Goal: Task Accomplishment & Management: Complete application form

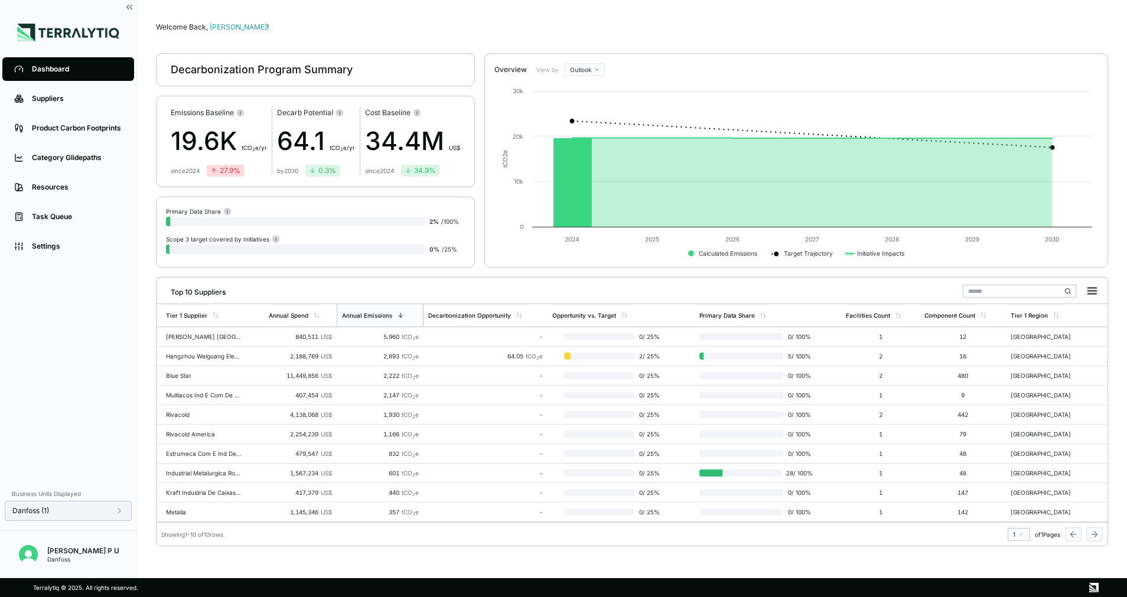
click at [112, 507] on div "Danfoss (1)" at bounding box center [68, 510] width 112 height 9
click at [86, 435] on div "Dashboard Suppliers Product Carbon Footprints Category Glidepaths Resources Tas…" at bounding box center [68, 268] width 136 height 428
click at [70, 94] on div "Suppliers" at bounding box center [77, 98] width 90 height 9
click at [556, 68] on label "View by" at bounding box center [548, 69] width 24 height 7
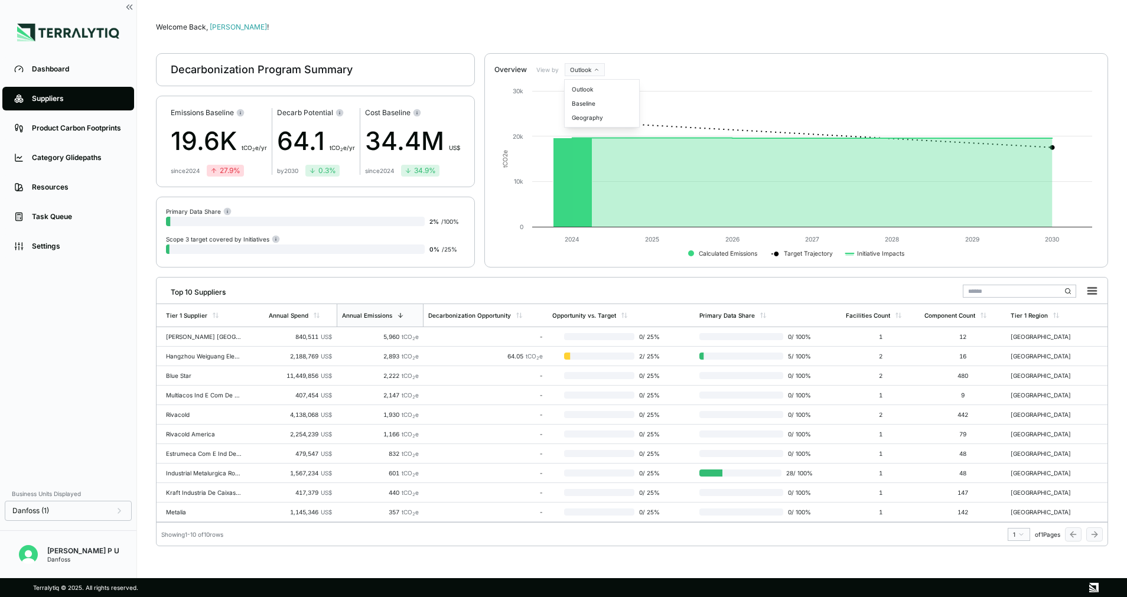
click at [575, 69] on html "Dashboard Suppliers Product Carbon Footprints Category Glidepaths Resources Tas…" at bounding box center [563, 298] width 1127 height 597
click at [579, 103] on div "Baseline" at bounding box center [602, 103] width 70 height 14
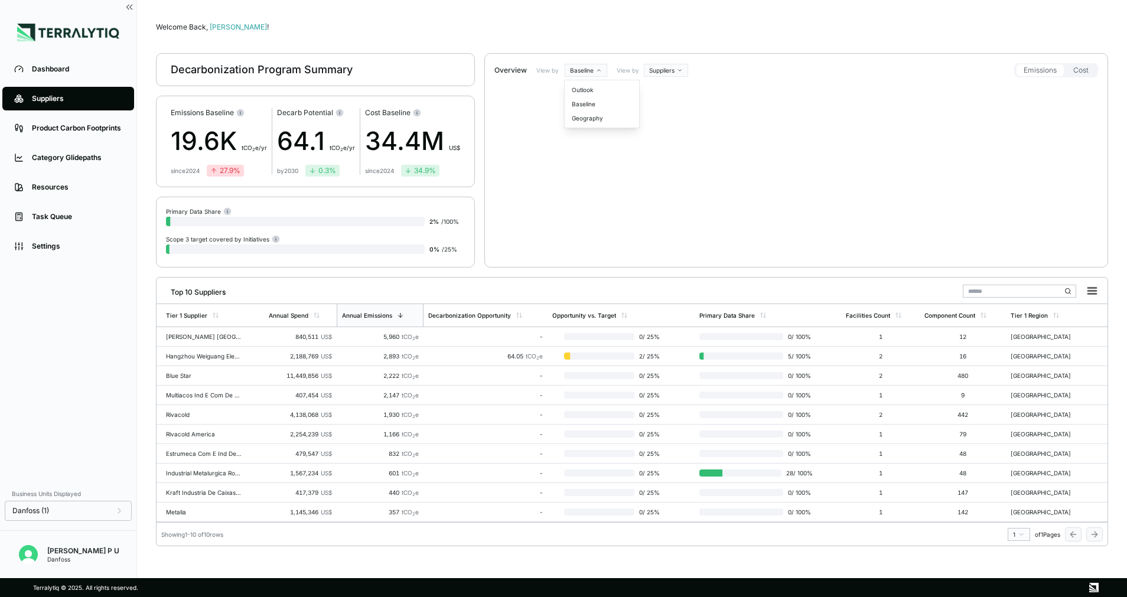
click at [582, 73] on html "Dashboard Suppliers Product Carbon Footprints Category Glidepaths Resources Tas…" at bounding box center [563, 298] width 1127 height 597
click at [575, 122] on div "Geography" at bounding box center [602, 118] width 70 height 14
click at [593, 69] on html "Dashboard Suppliers Product Carbon Footprints Category Glidepaths Resources Tas…" at bounding box center [563, 298] width 1127 height 597
click at [592, 87] on div "Outlook" at bounding box center [602, 89] width 70 height 14
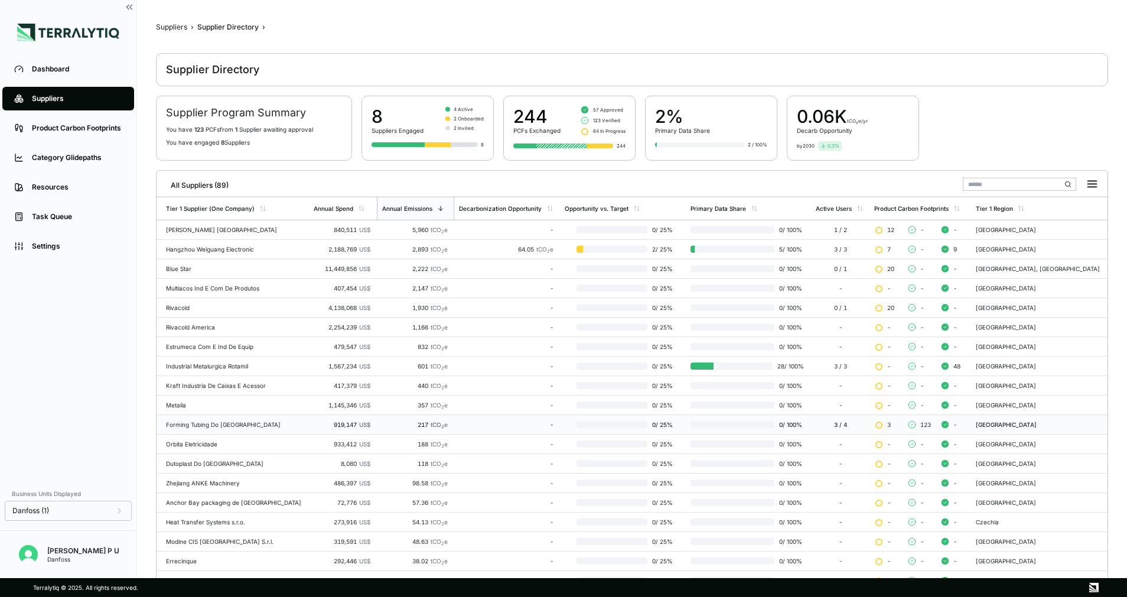
click at [314, 421] on div "919,147 US$" at bounding box center [342, 424] width 57 height 7
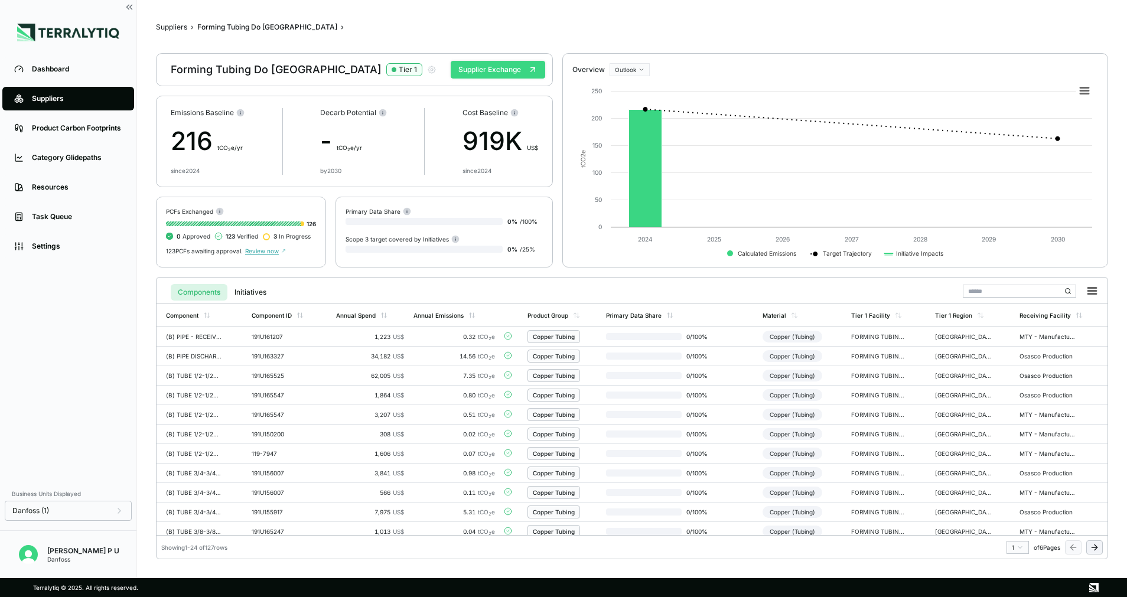
click at [491, 64] on button "Supplier Exchange" at bounding box center [498, 70] width 94 height 18
click at [500, 71] on button "Supplier Exchange" at bounding box center [498, 70] width 94 height 18
click at [485, 70] on button "Supplier Exchange" at bounding box center [498, 70] width 94 height 18
click at [537, 67] on button "Supplier Exchange" at bounding box center [498, 70] width 94 height 18
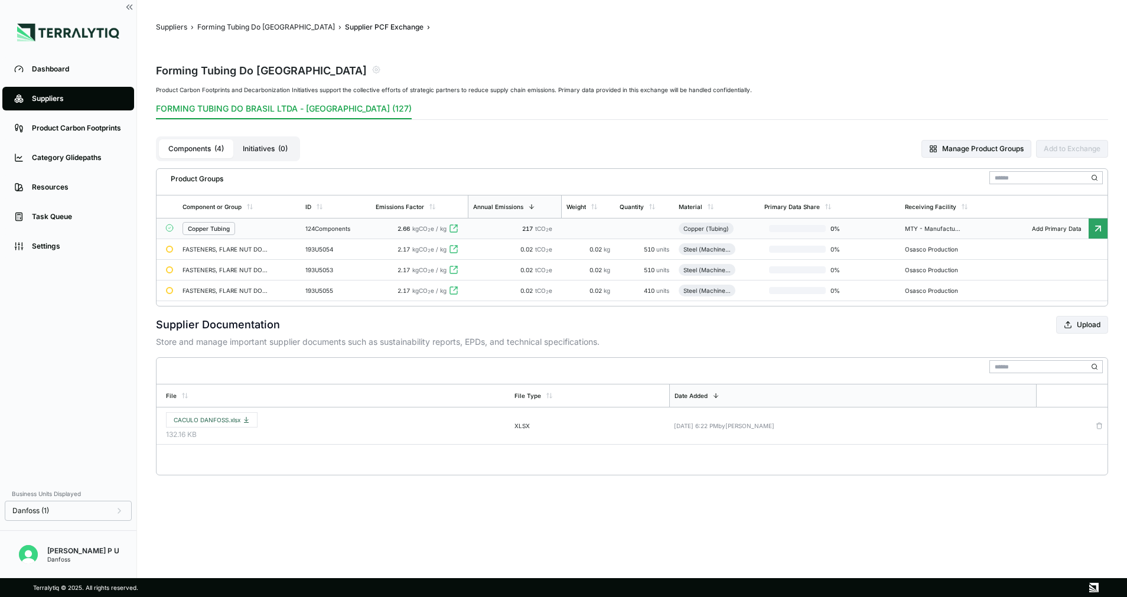
click at [712, 227] on div "Copper (Tubing)" at bounding box center [705, 228] width 45 height 7
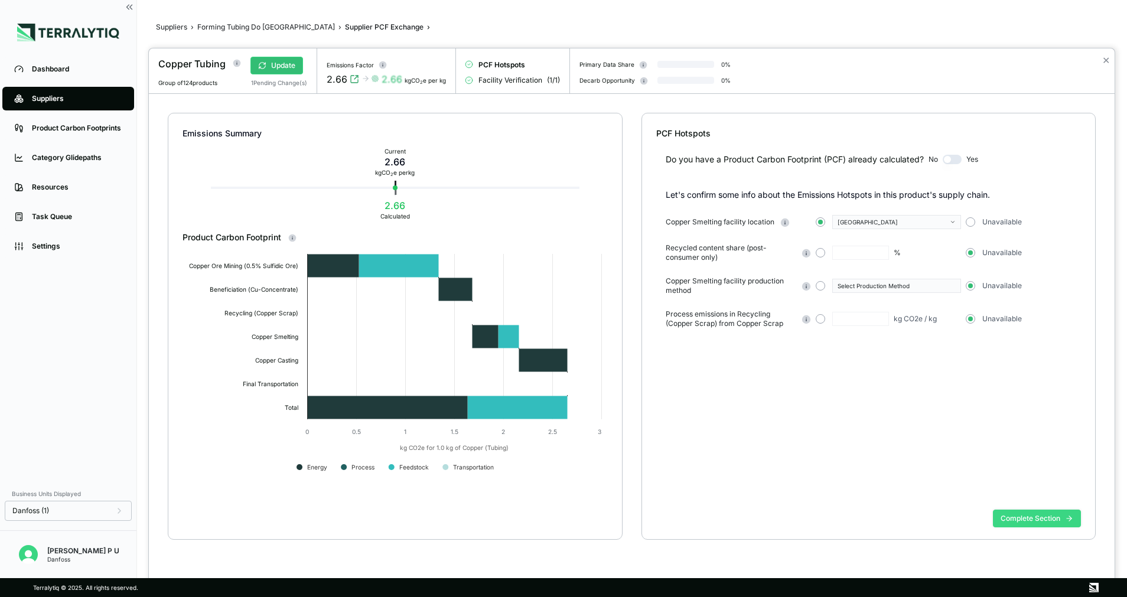
click at [1013, 524] on button "Complete Section" at bounding box center [1037, 519] width 88 height 18
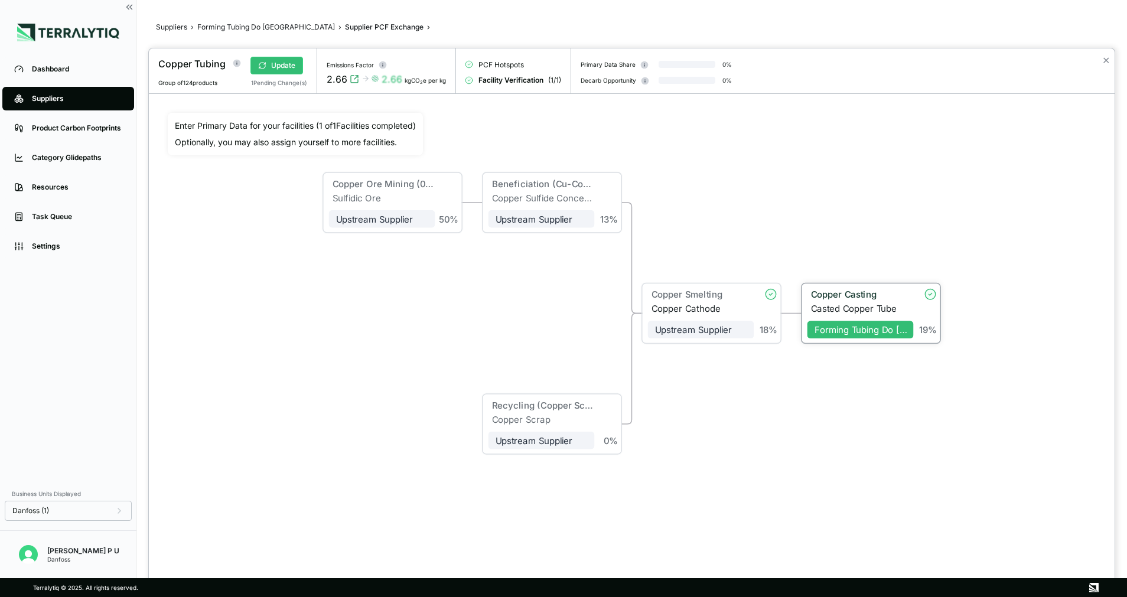
click at [811, 293] on div "Copper Casting" at bounding box center [859, 294] width 96 height 11
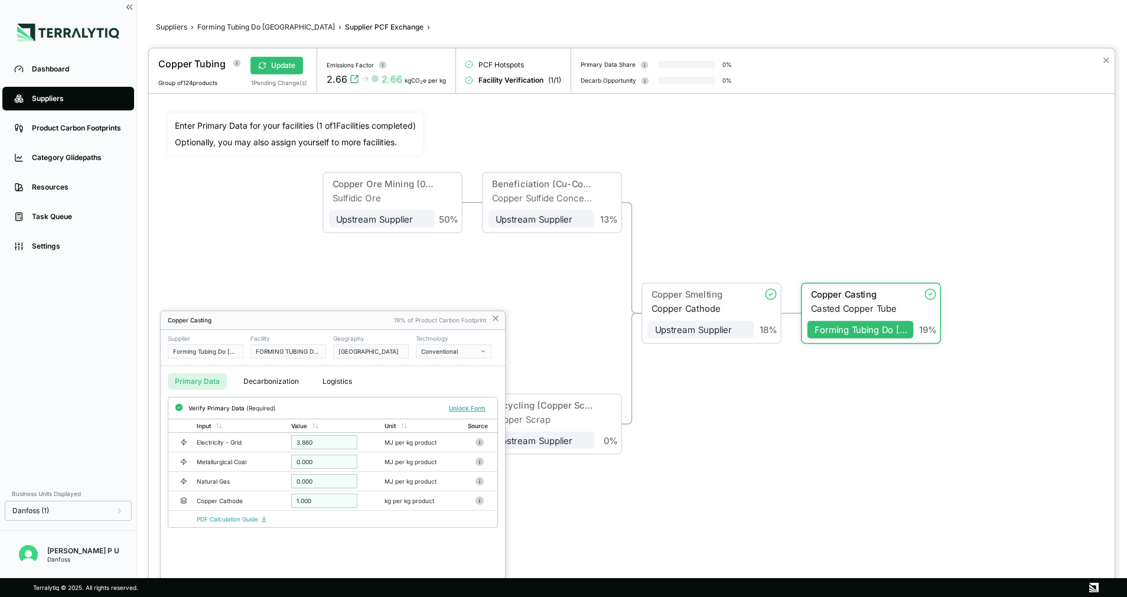
click at [267, 386] on button "Decarbonization" at bounding box center [271, 381] width 70 height 17
click at [203, 386] on button "Primary Data" at bounding box center [197, 381] width 59 height 17
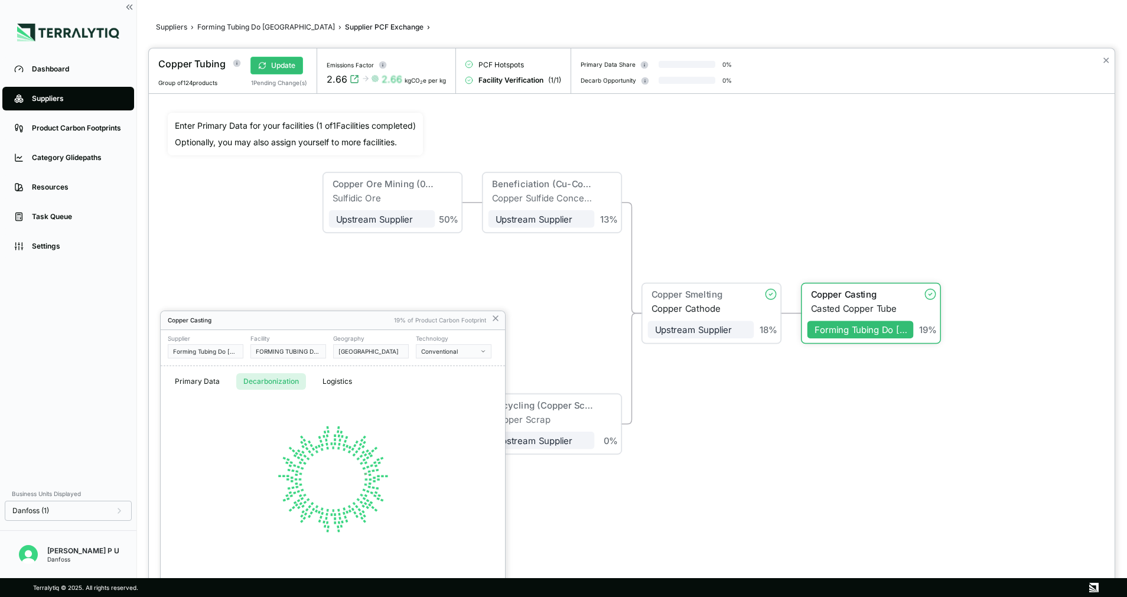
click at [283, 382] on button "Decarbonization" at bounding box center [271, 381] width 70 height 17
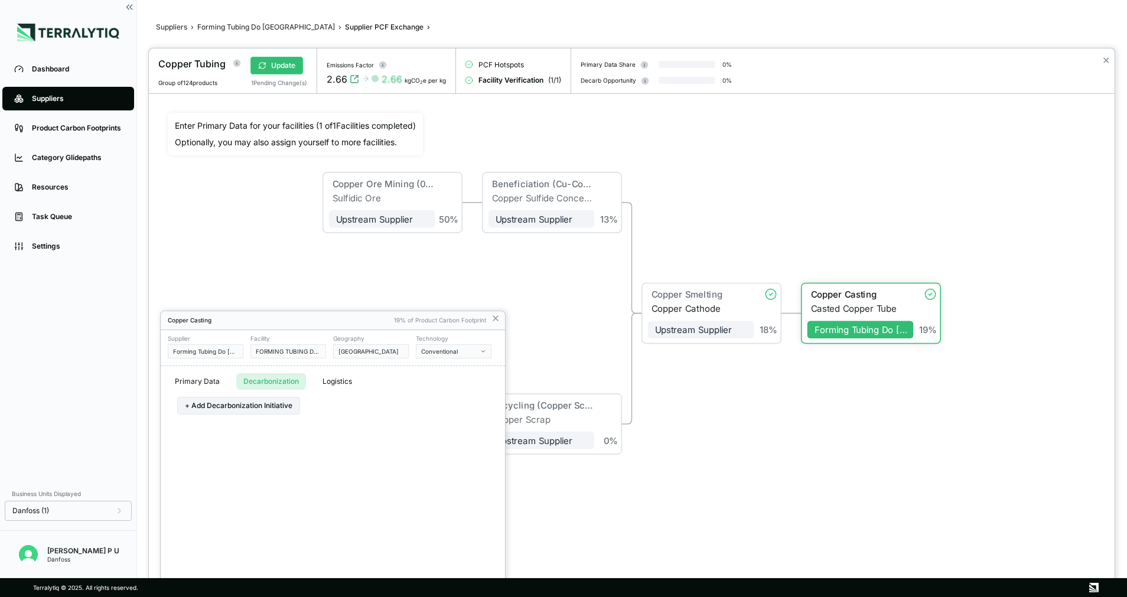
click at [336, 376] on button "Logistics" at bounding box center [337, 381] width 44 height 17
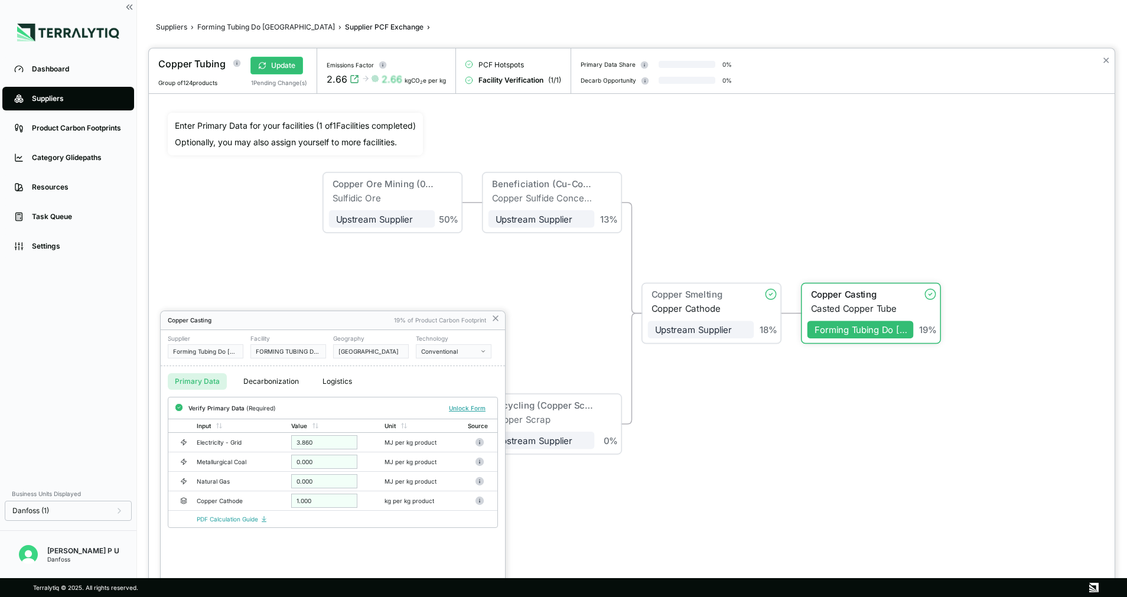
click at [178, 383] on button "Primary Data" at bounding box center [197, 381] width 59 height 17
click at [479, 441] on circle at bounding box center [479, 442] width 8 height 8
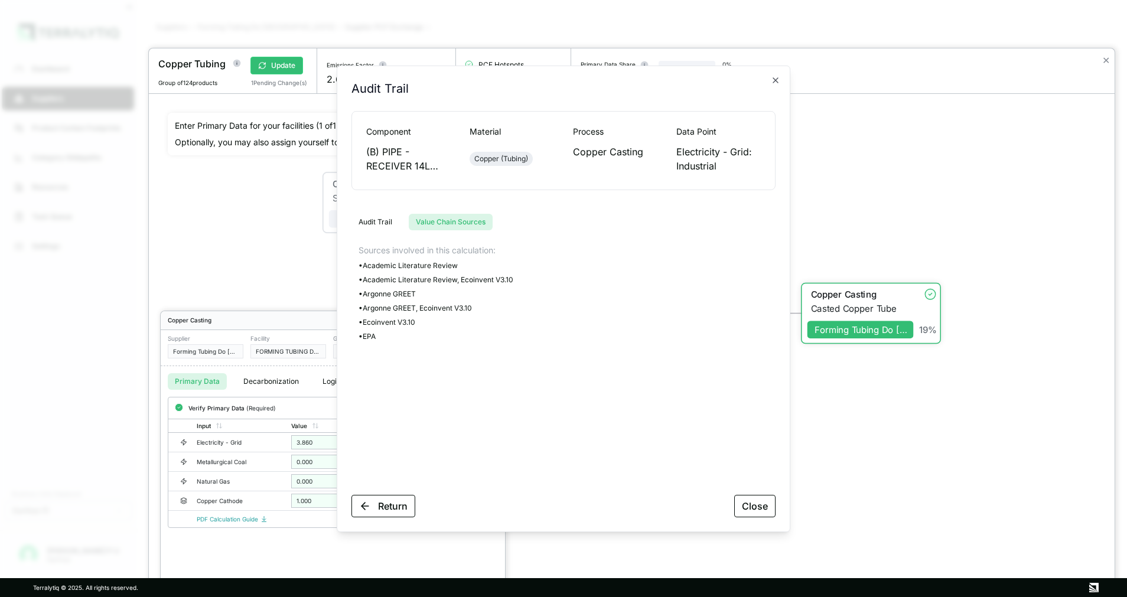
click at [472, 218] on button "Value Chain Sources" at bounding box center [451, 222] width 84 height 17
click at [772, 77] on icon "button" at bounding box center [775, 80] width 9 height 9
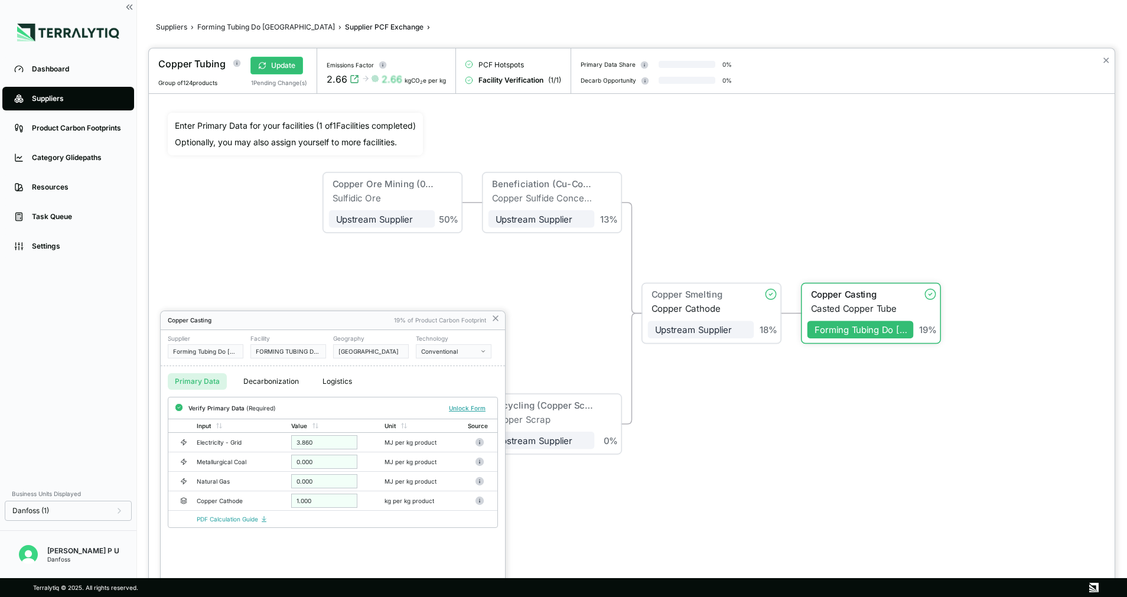
click at [778, 237] on div at bounding box center [631, 322] width 965 height 549
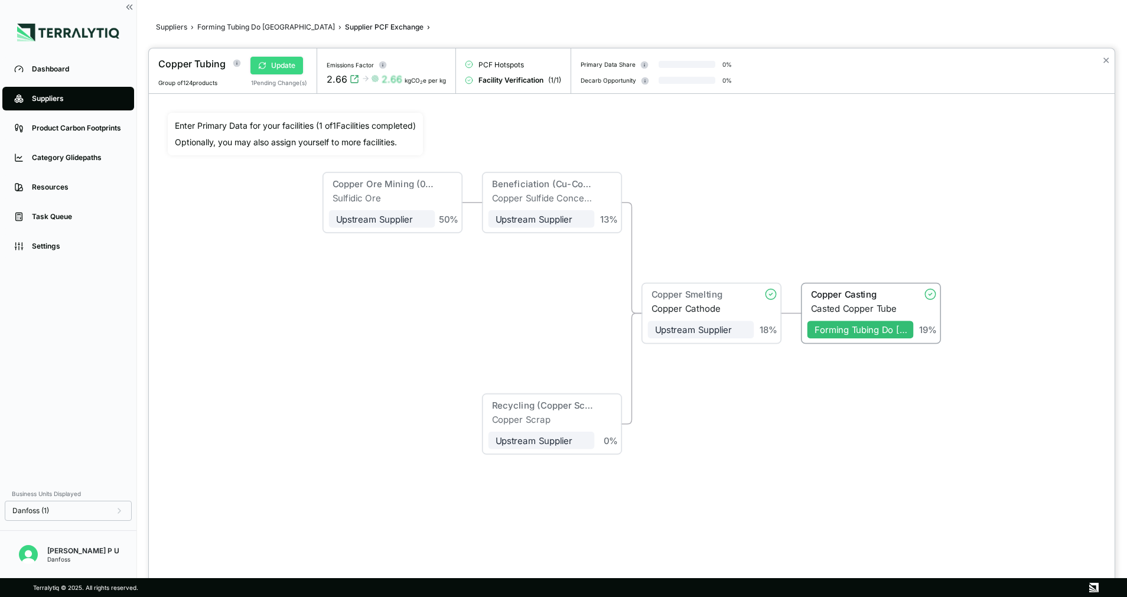
click at [282, 61] on button "Update" at bounding box center [276, 66] width 53 height 18
click at [262, 64] on icon at bounding box center [262, 65] width 8 height 8
click at [260, 25] on div at bounding box center [563, 298] width 1127 height 597
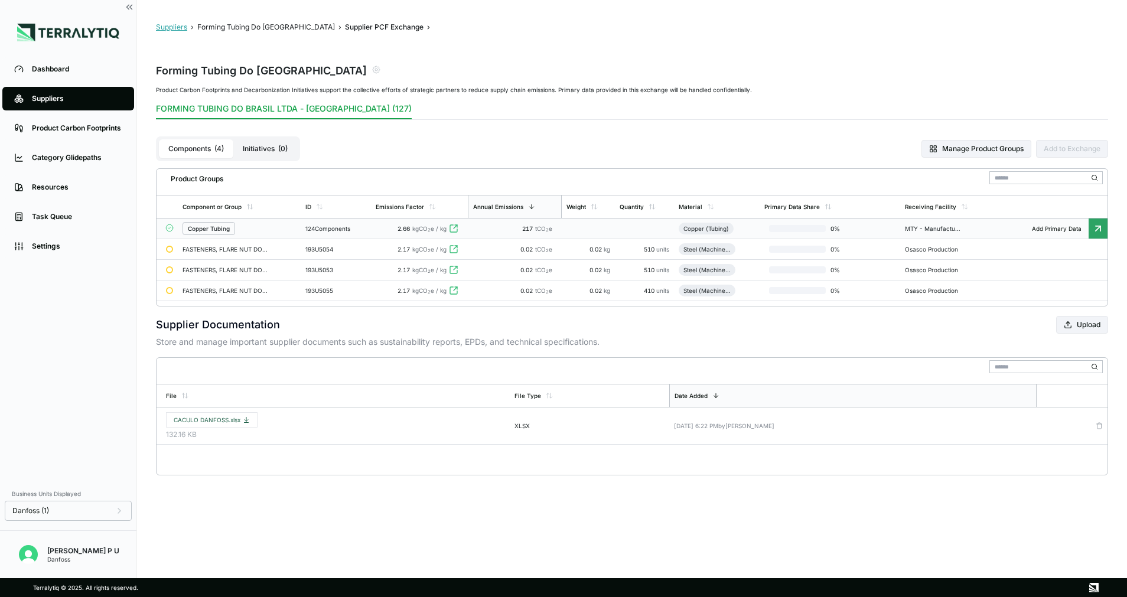
click at [184, 30] on button "Suppliers" at bounding box center [171, 26] width 31 height 9
click at [48, 97] on div "Suppliers" at bounding box center [77, 98] width 90 height 9
click at [57, 71] on div "Dashboard" at bounding box center [77, 68] width 90 height 9
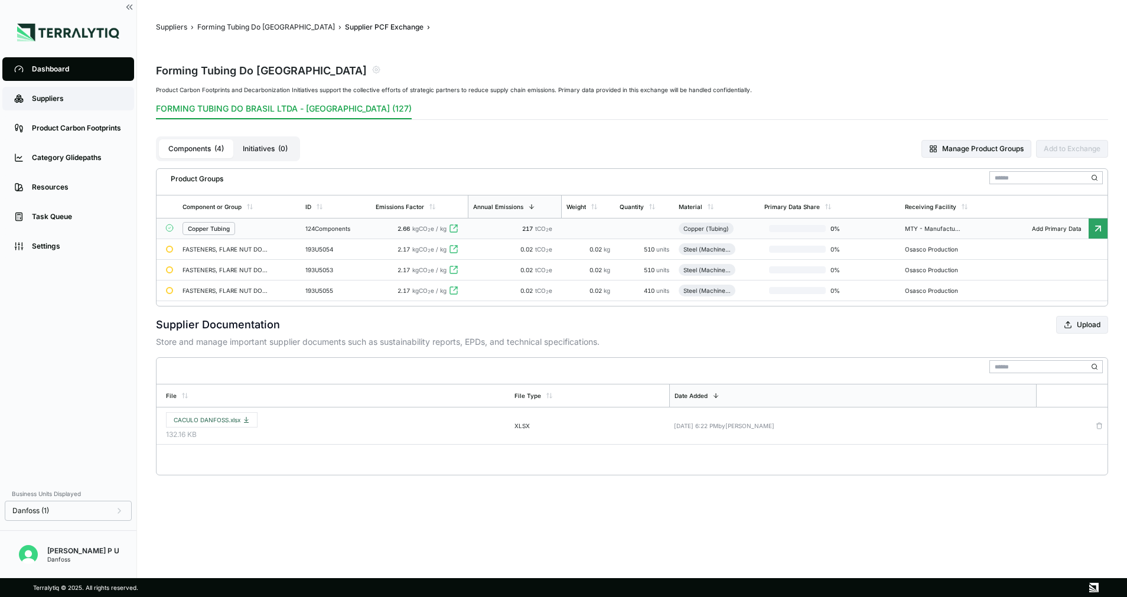
click at [54, 93] on link "Suppliers" at bounding box center [68, 99] width 132 height 24
click at [91, 106] on link "Suppliers" at bounding box center [68, 99] width 132 height 24
click at [64, 138] on link "Product Carbon Footprints" at bounding box center [68, 128] width 132 height 24
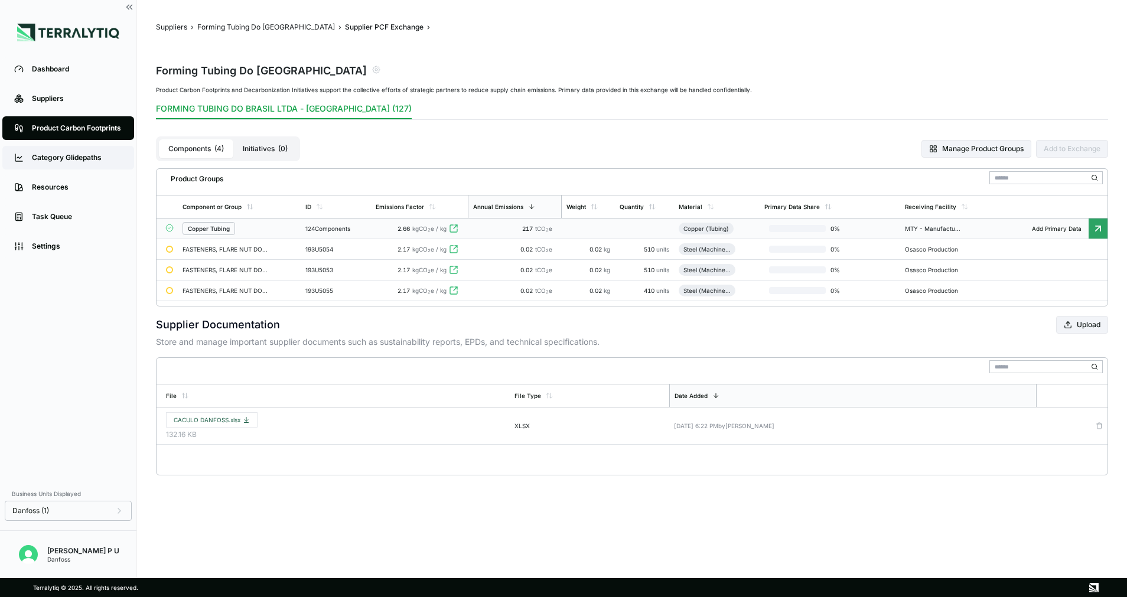
click at [58, 156] on div "Category Glidepaths" at bounding box center [77, 157] width 90 height 9
